Goal: Transaction & Acquisition: Purchase product/service

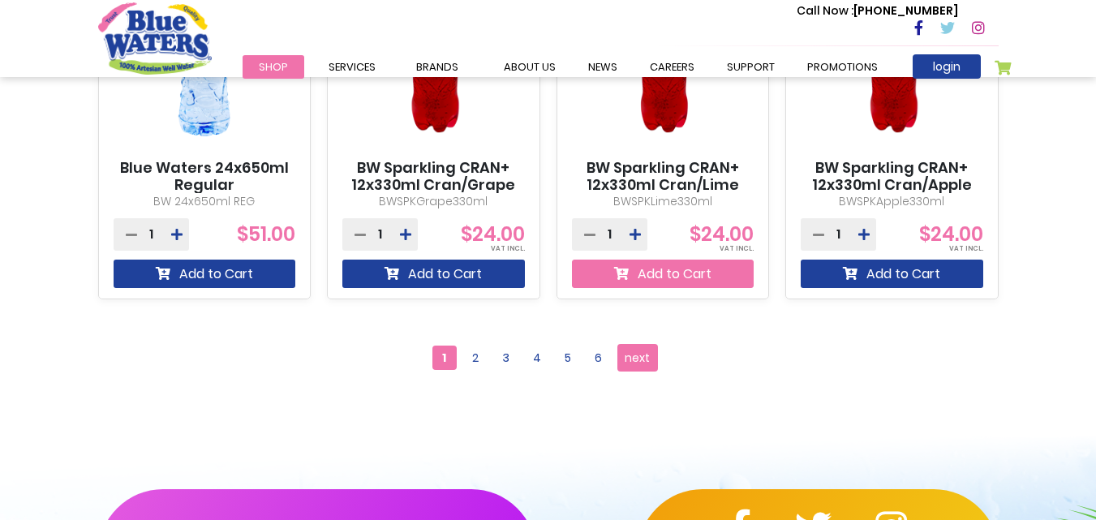
scroll to position [1677, 0]
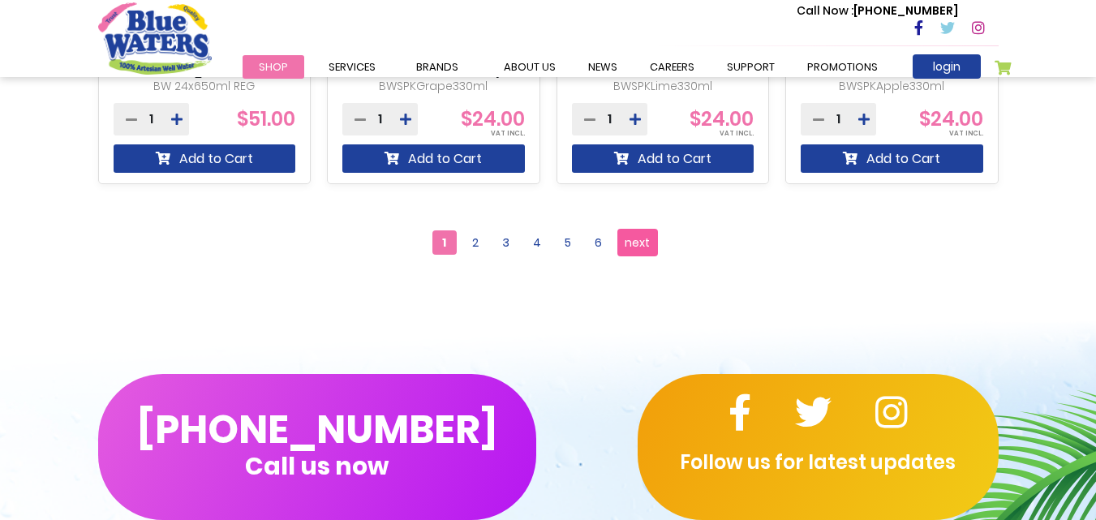
click at [642, 248] on span "next" at bounding box center [637, 242] width 25 height 24
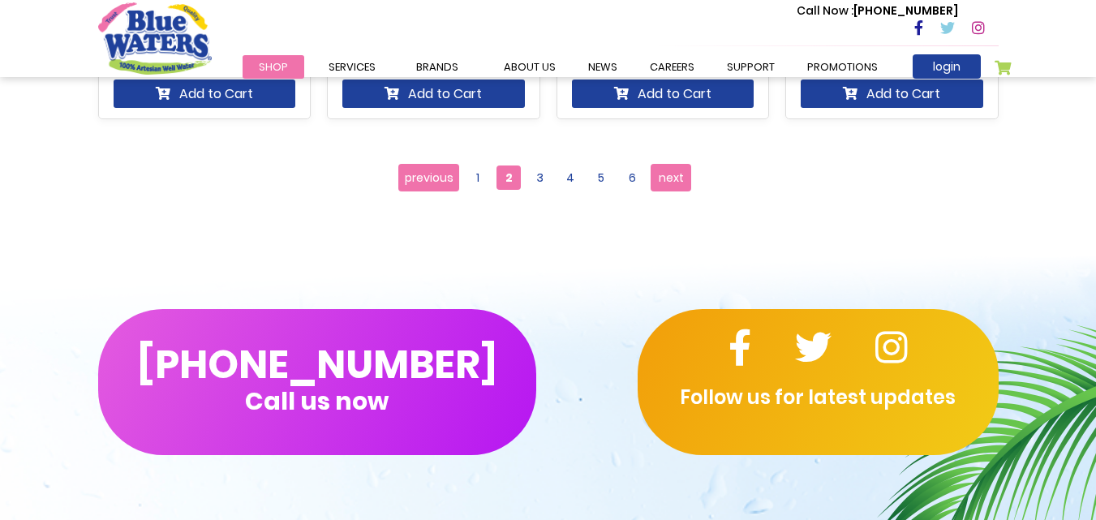
scroll to position [1811, 0]
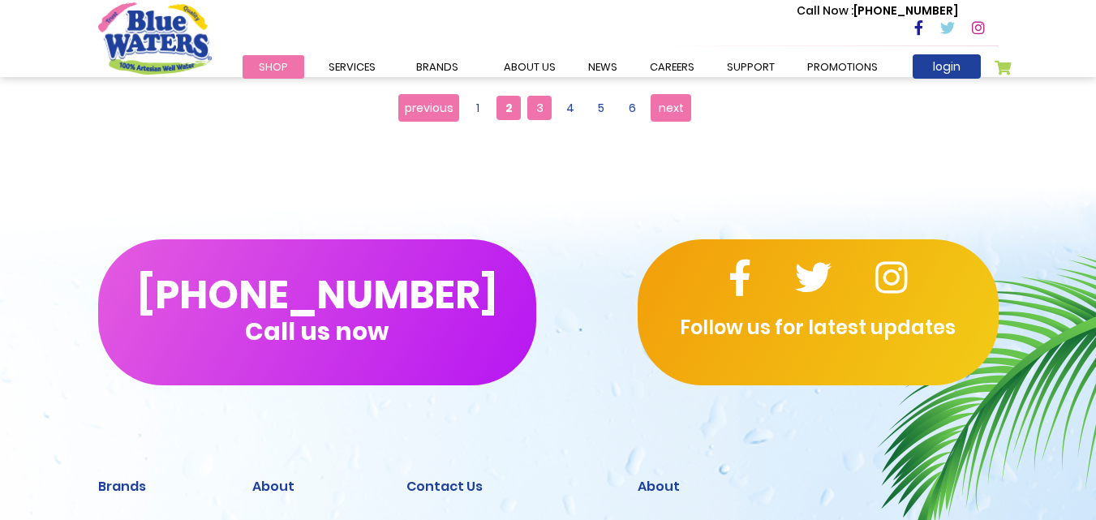
click at [547, 110] on span "3" at bounding box center [539, 108] width 24 height 24
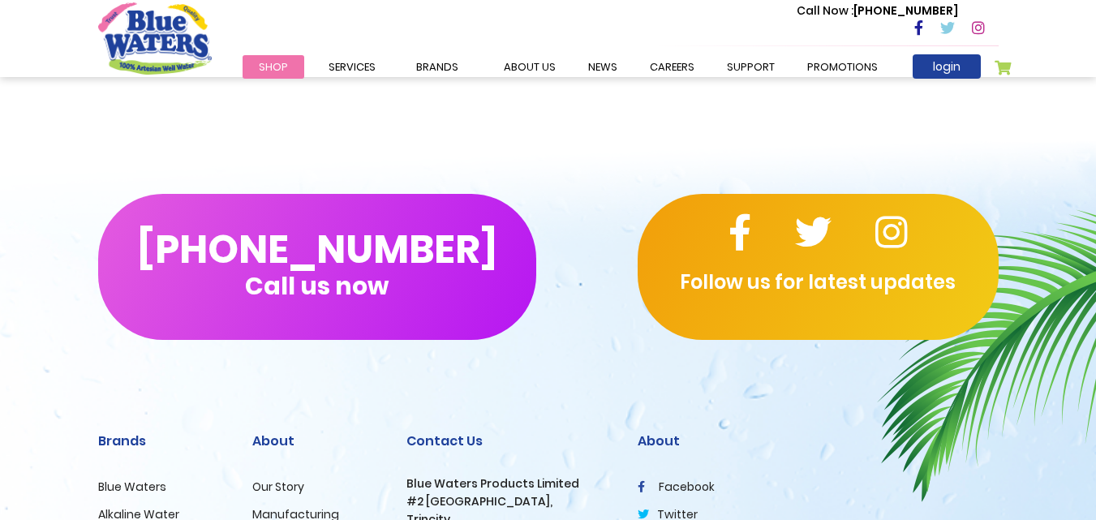
scroll to position [1947, 0]
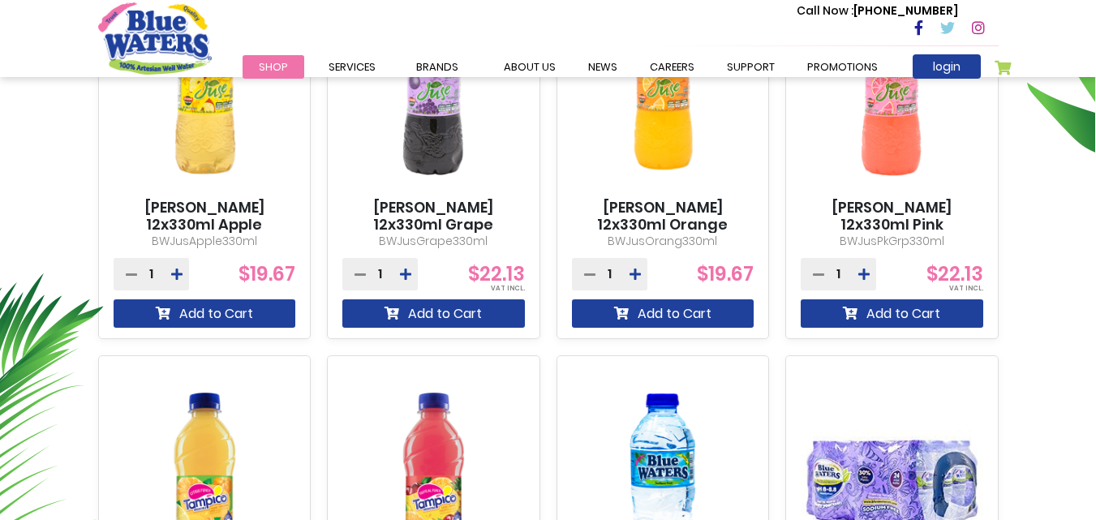
scroll to position [811, 0]
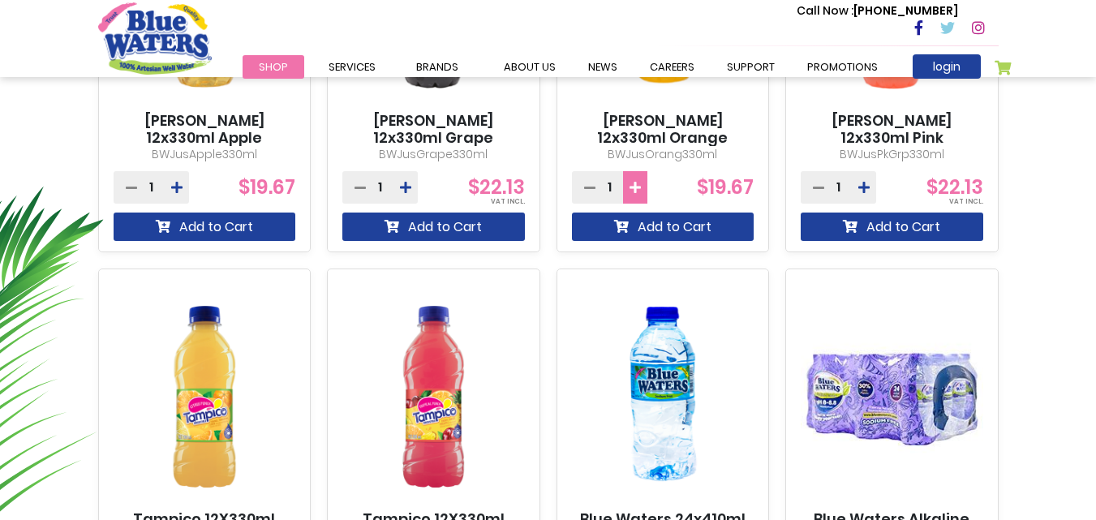
click at [637, 184] on icon at bounding box center [635, 187] width 11 height 13
click at [584, 186] on icon at bounding box center [589, 187] width 11 height 13
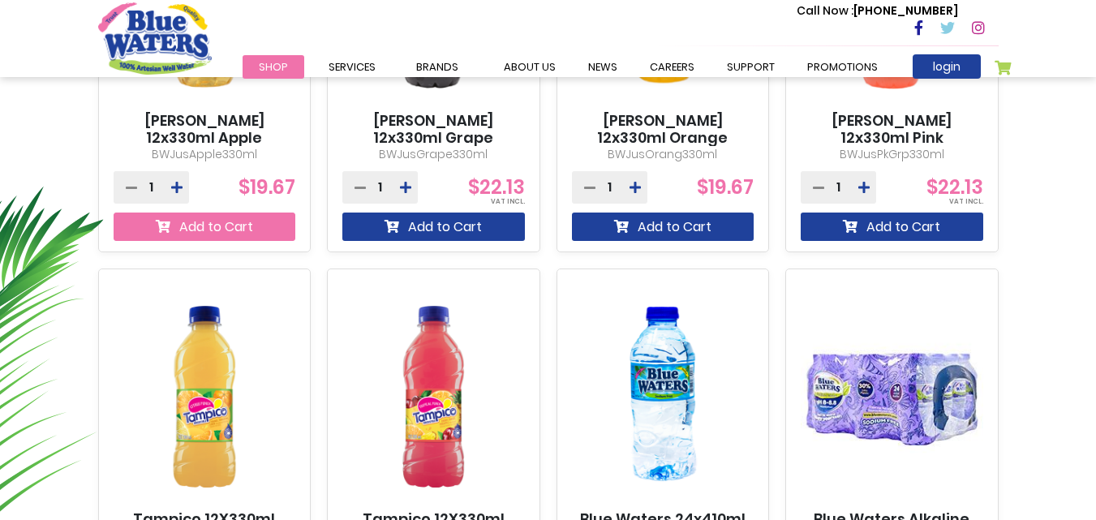
click at [224, 214] on button "Add to Cart" at bounding box center [205, 227] width 183 height 28
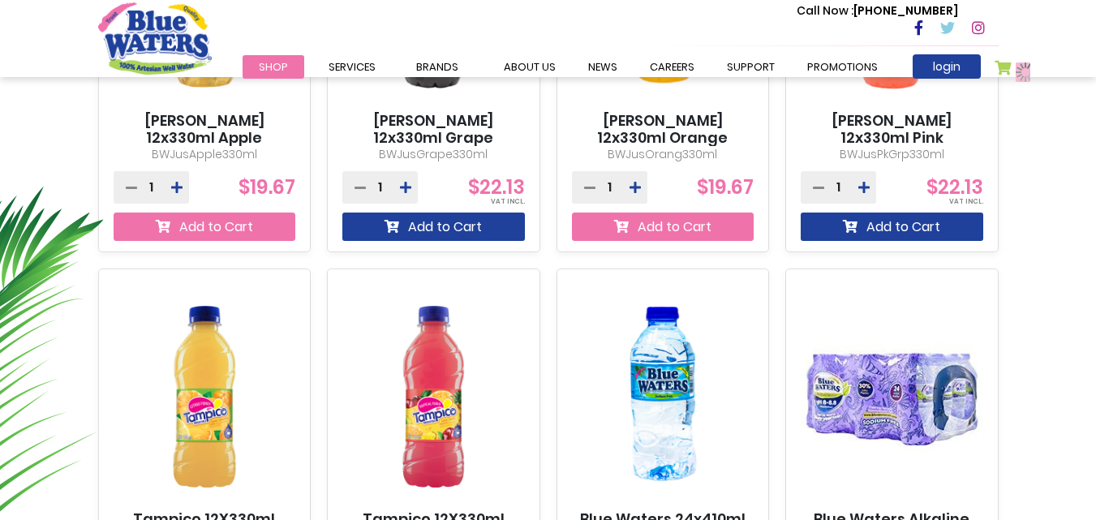
scroll to position [855, 0]
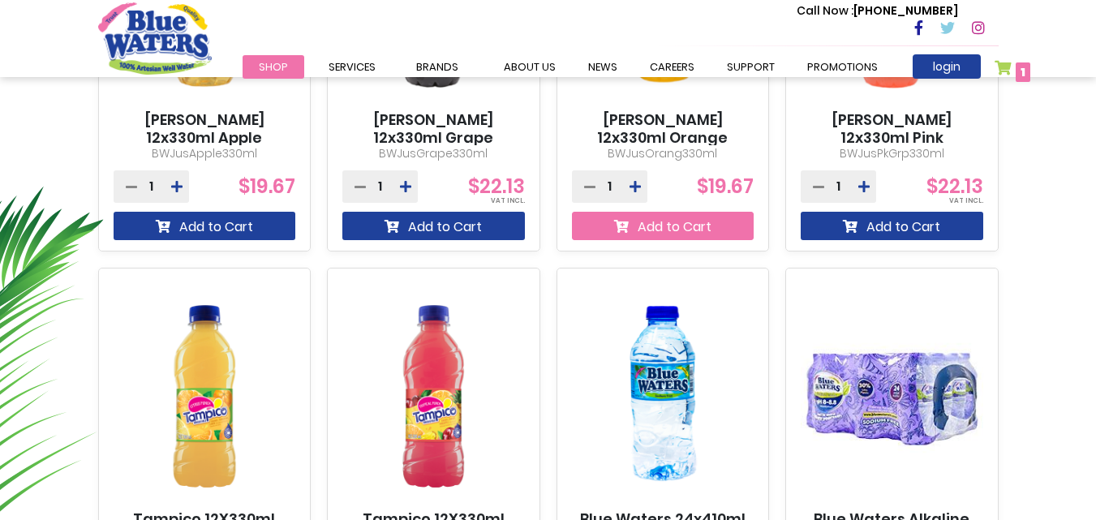
click at [678, 237] on button "Add to Cart" at bounding box center [663, 226] width 183 height 28
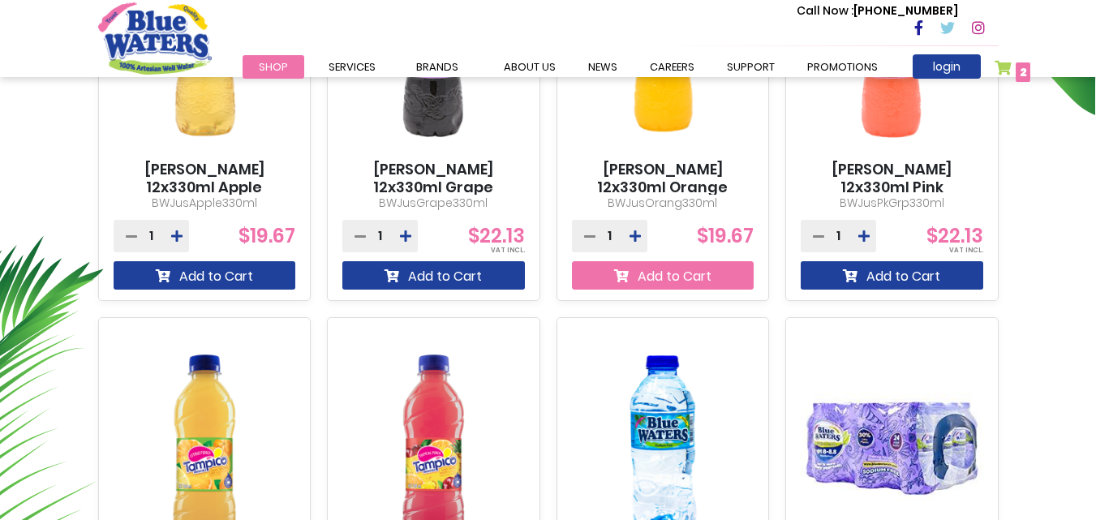
scroll to position [693, 0]
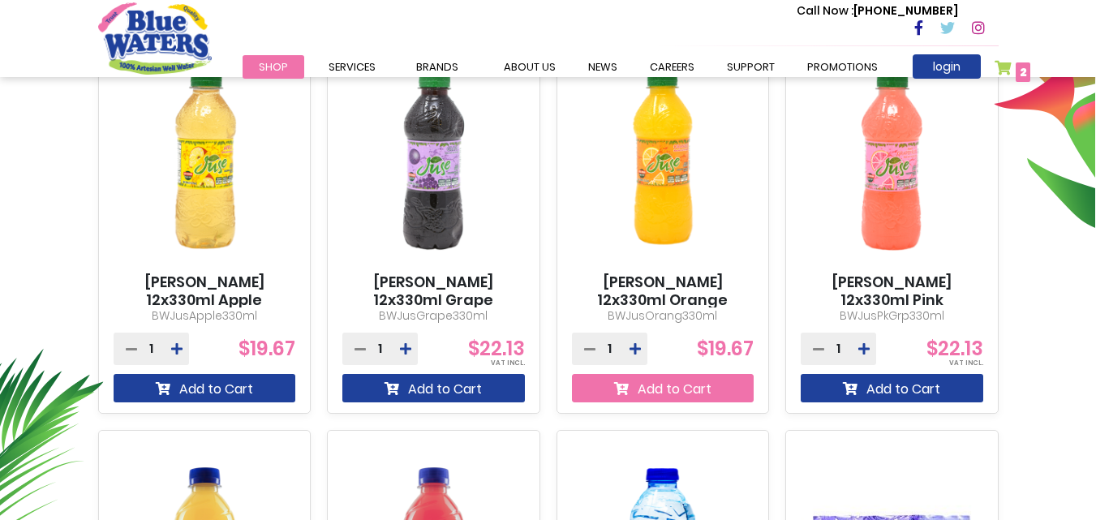
click at [703, 387] on button "Add to Cart" at bounding box center [663, 388] width 183 height 28
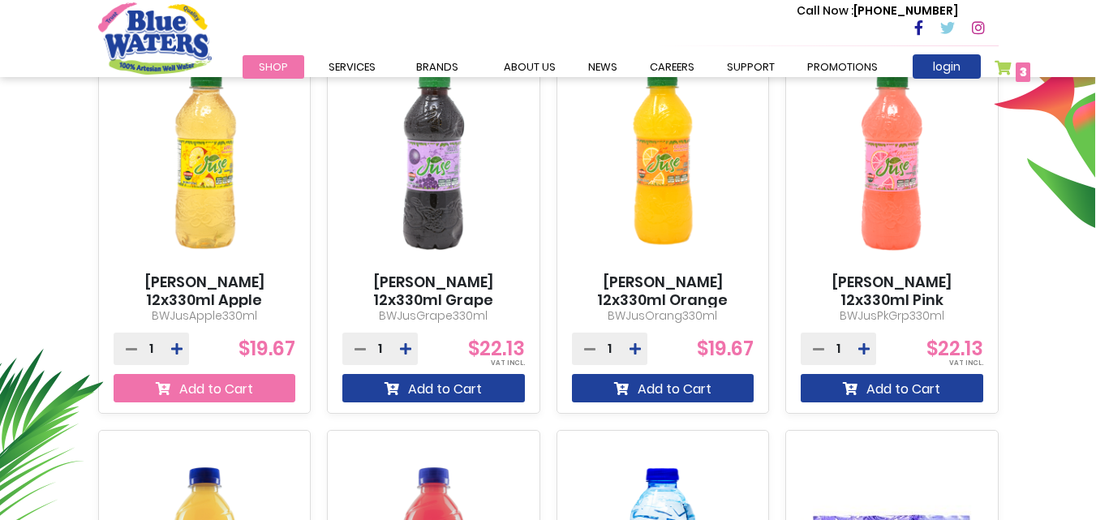
click at [208, 376] on button "Add to Cart" at bounding box center [205, 388] width 183 height 28
